Goal: Check status: Check status

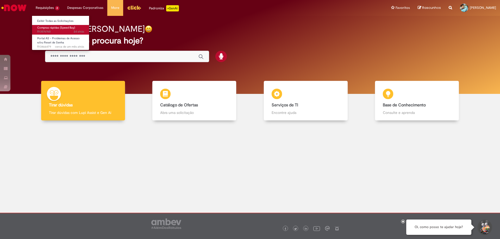
click at [47, 30] on span "2d atrás 2 dias atrás R13576760" at bounding box center [60, 32] width 47 height 4
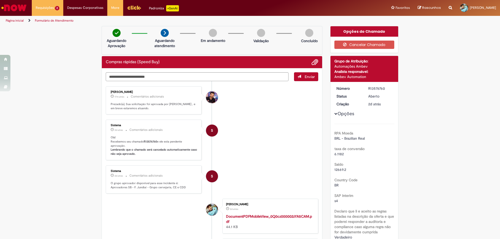
click at [232, 105] on li "Charles Ricardo De Oliveira 17m atrás 17 minutos atrás Comentários adicionais P…" at bounding box center [212, 100] width 212 height 28
click at [26, 7] on img "Ir para a Homepage" at bounding box center [14, 8] width 27 height 10
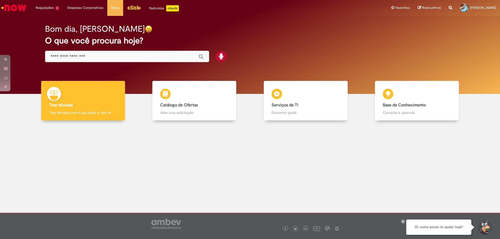
click at [128, 7] on img "Menu Cabeçalho" at bounding box center [134, 8] width 14 height 8
